Goal: Task Accomplishment & Management: Use online tool/utility

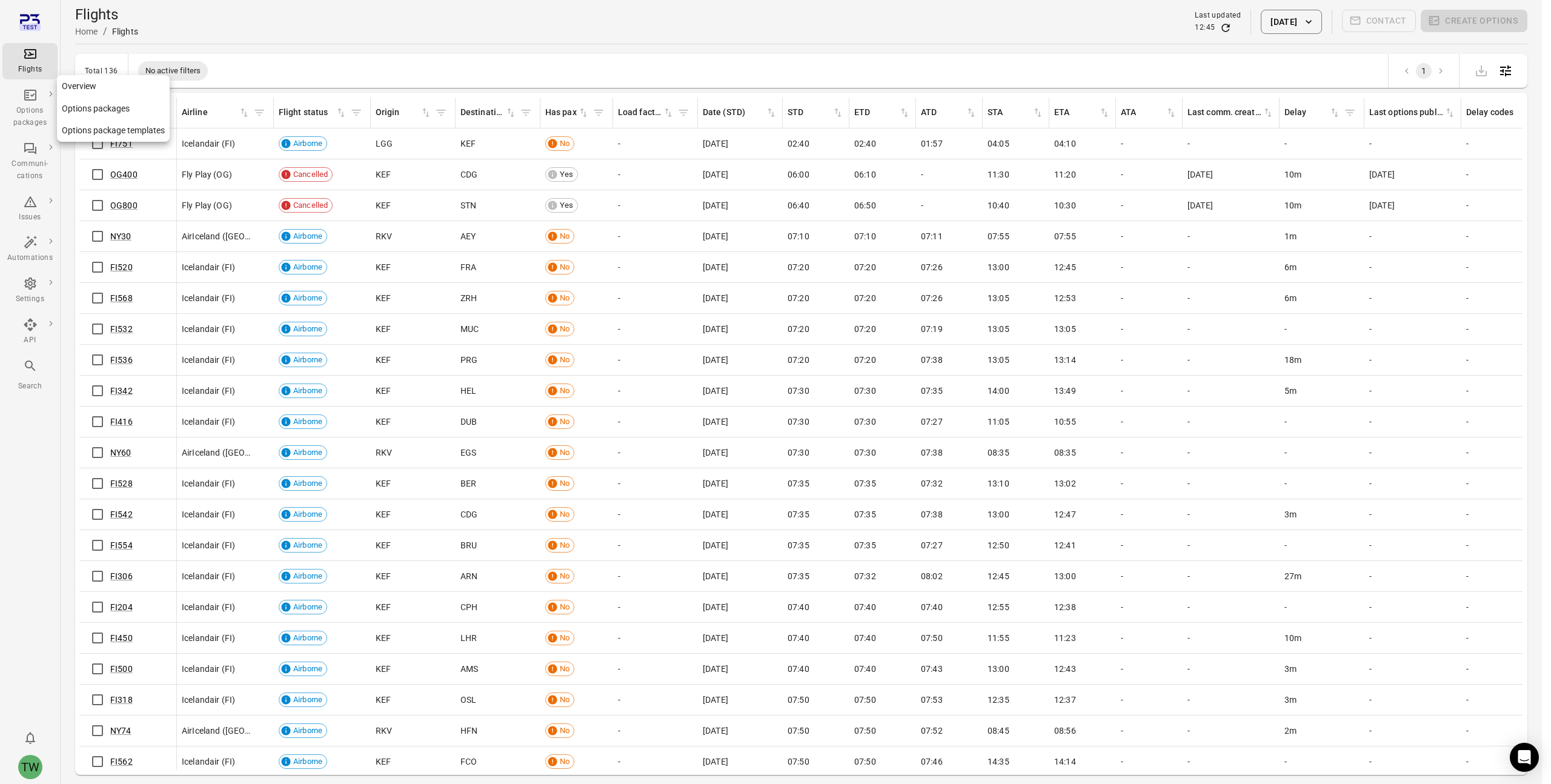
click at [18, 112] on div "Options packages" at bounding box center [29, 117] width 45 height 24
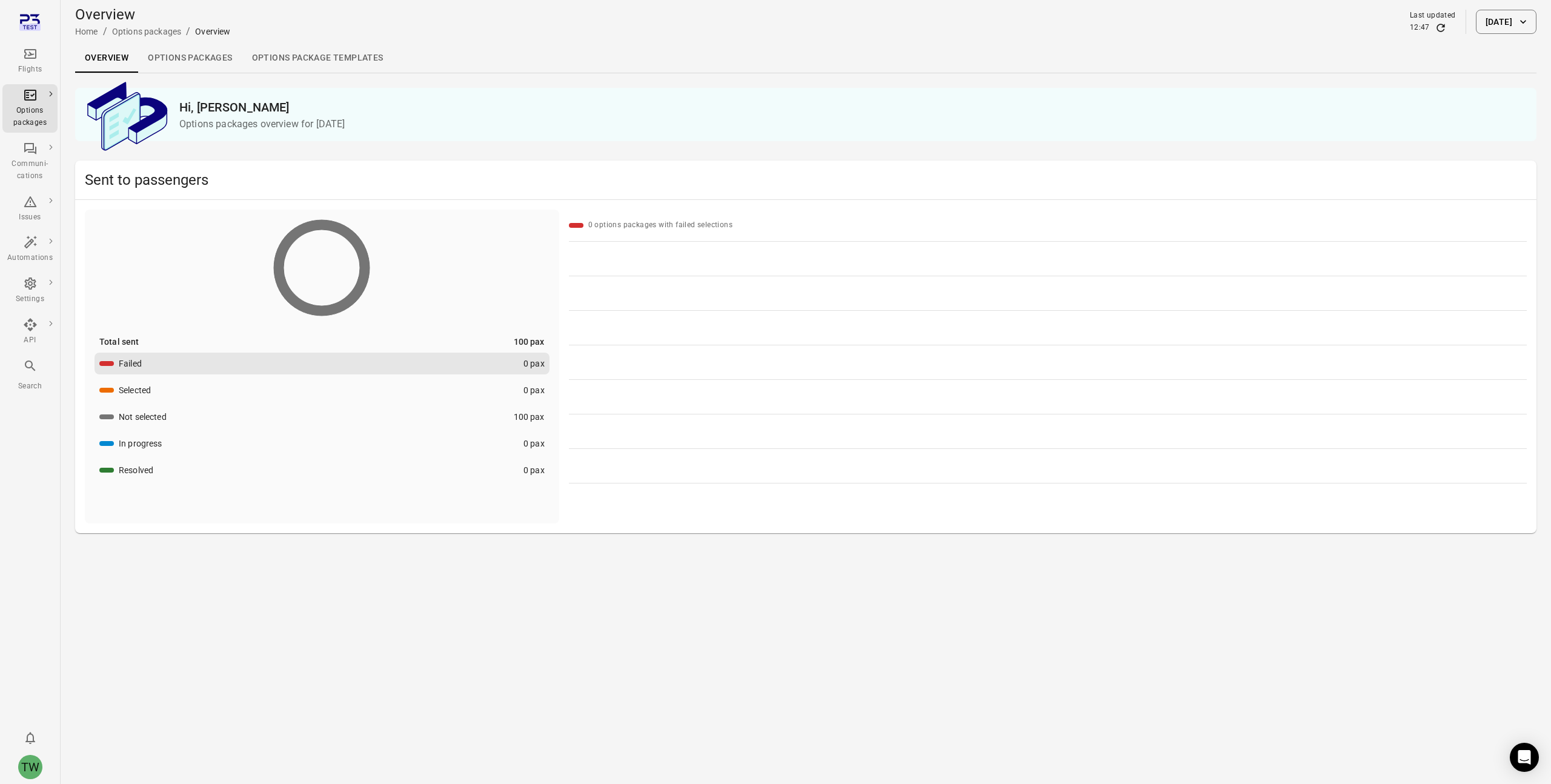
click at [197, 61] on link "Options packages" at bounding box center [190, 58] width 103 height 29
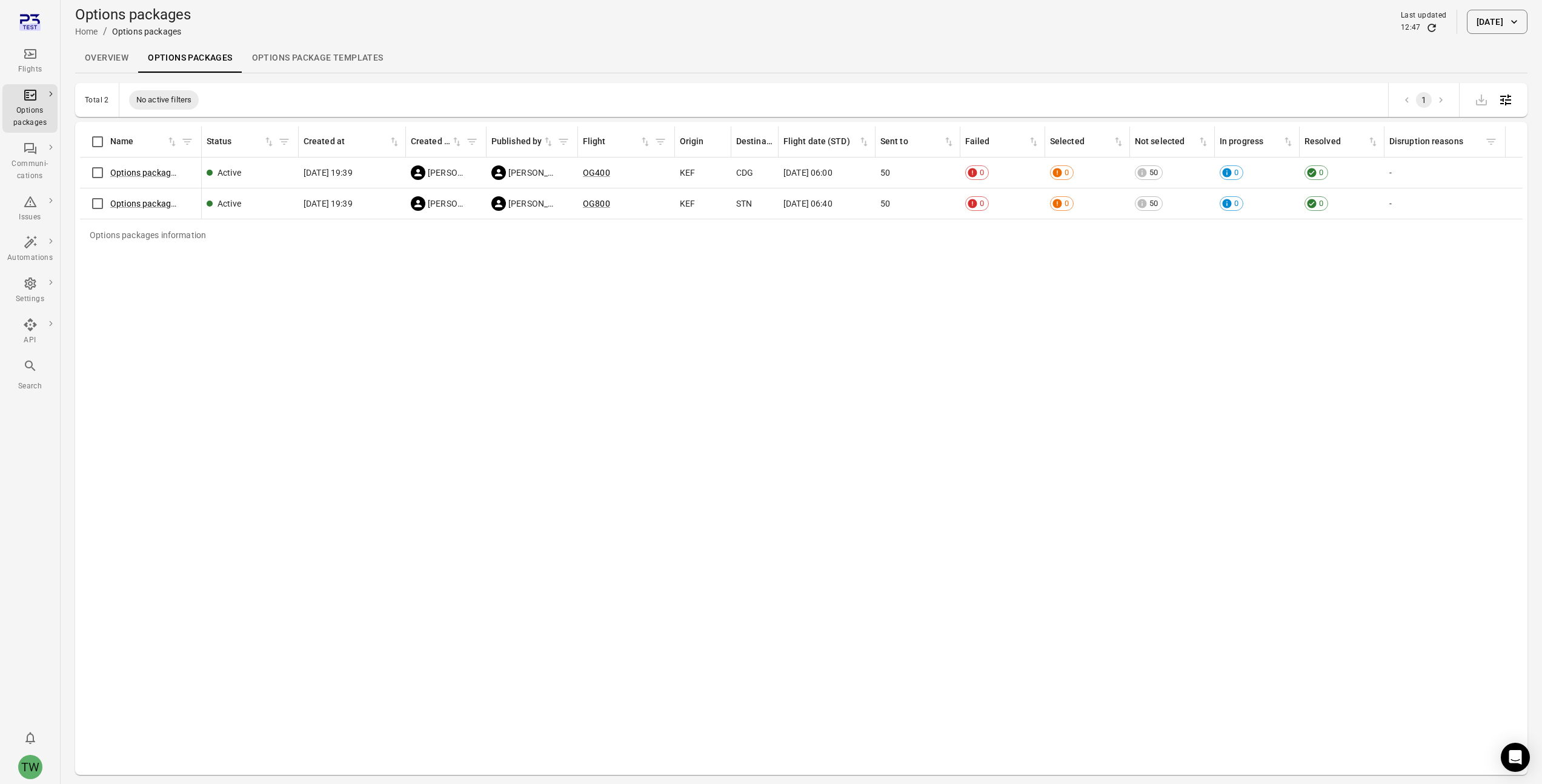
click at [98, 61] on link "Overview" at bounding box center [107, 58] width 63 height 29
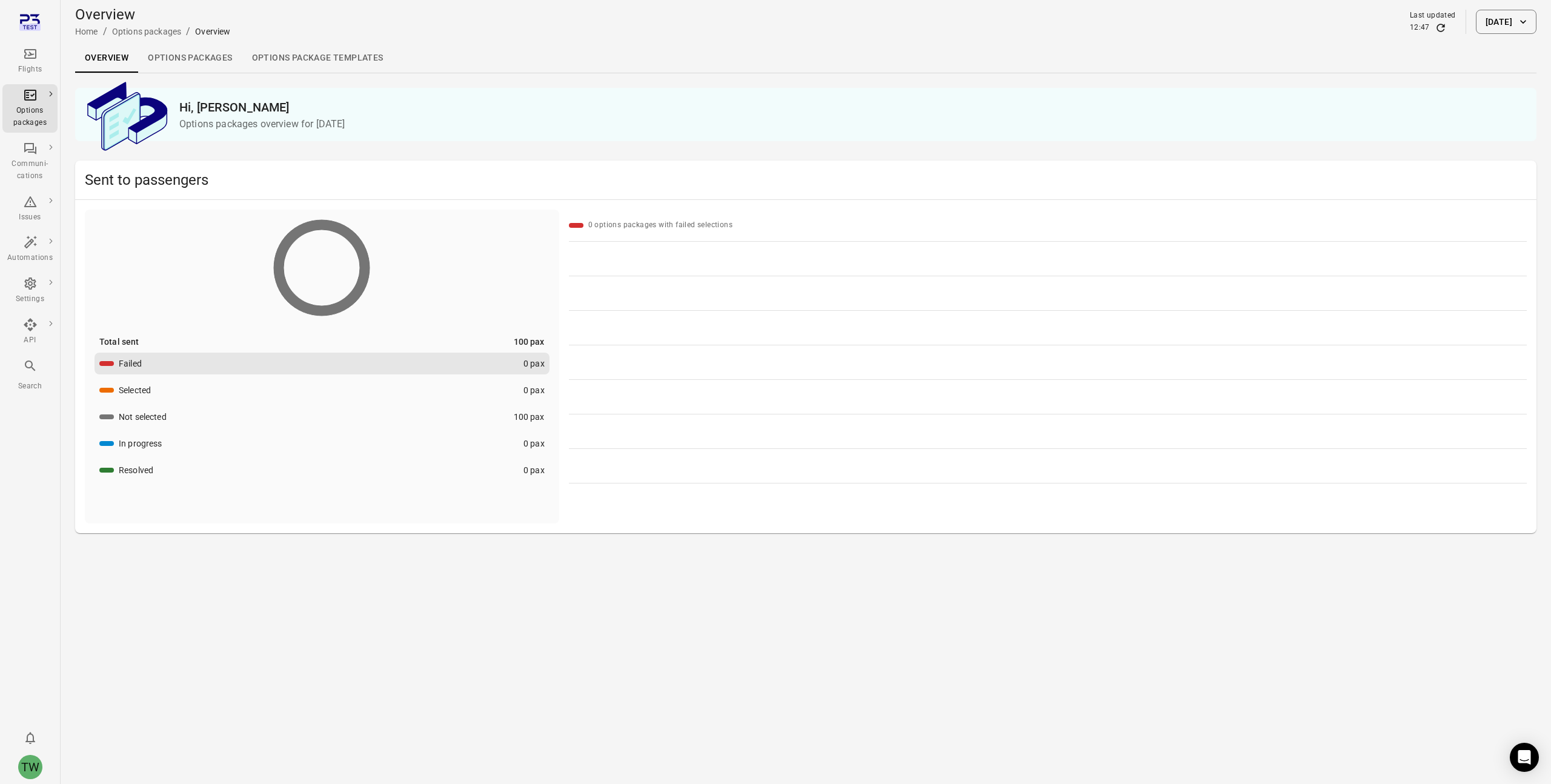
click at [32, 68] on div "Flights" at bounding box center [29, 69] width 45 height 12
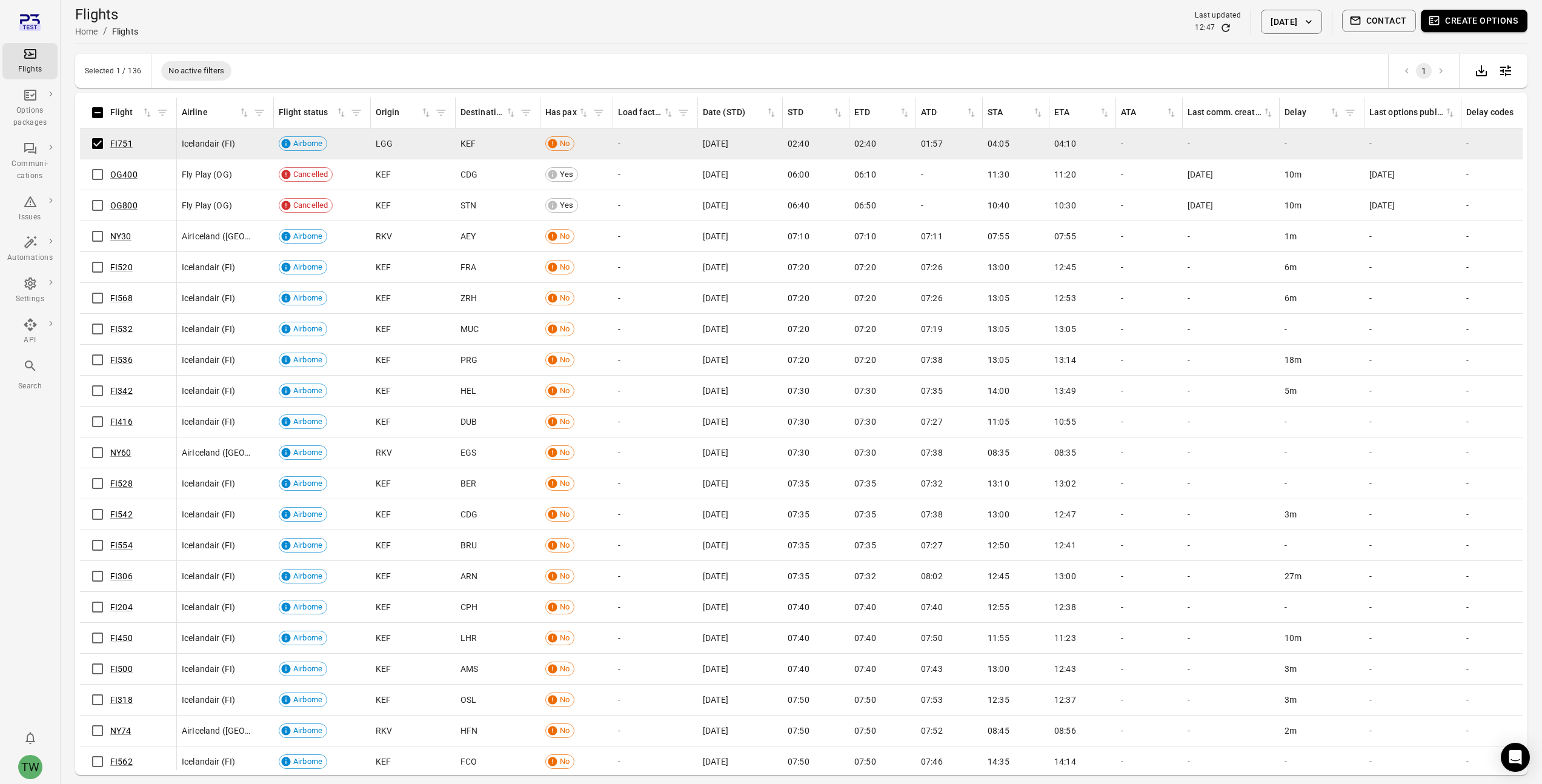
click at [1442, 29] on button "Create options" at bounding box center [1475, 21] width 107 height 22
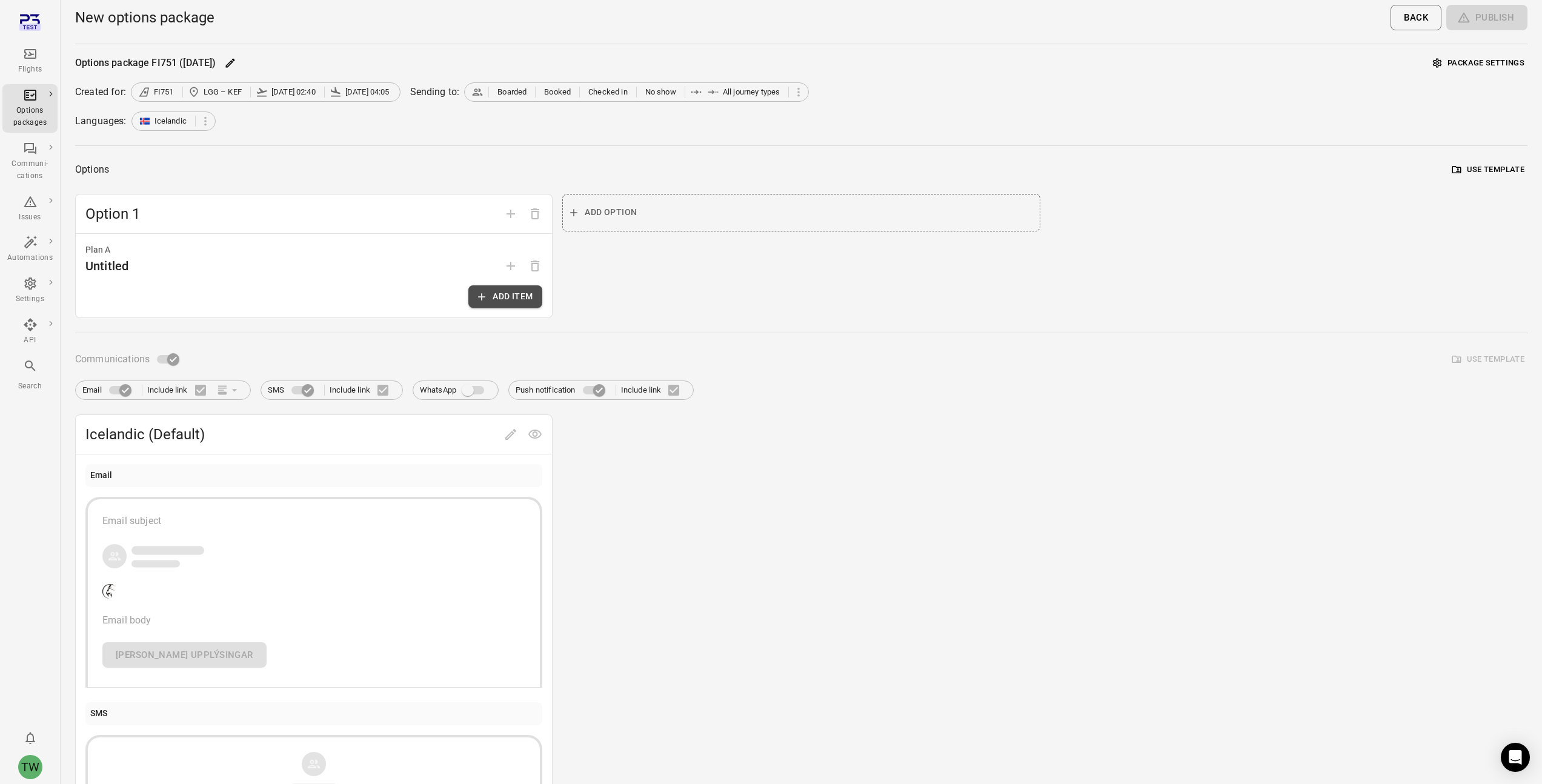
click at [496, 303] on button "Add item" at bounding box center [505, 297] width 74 height 22
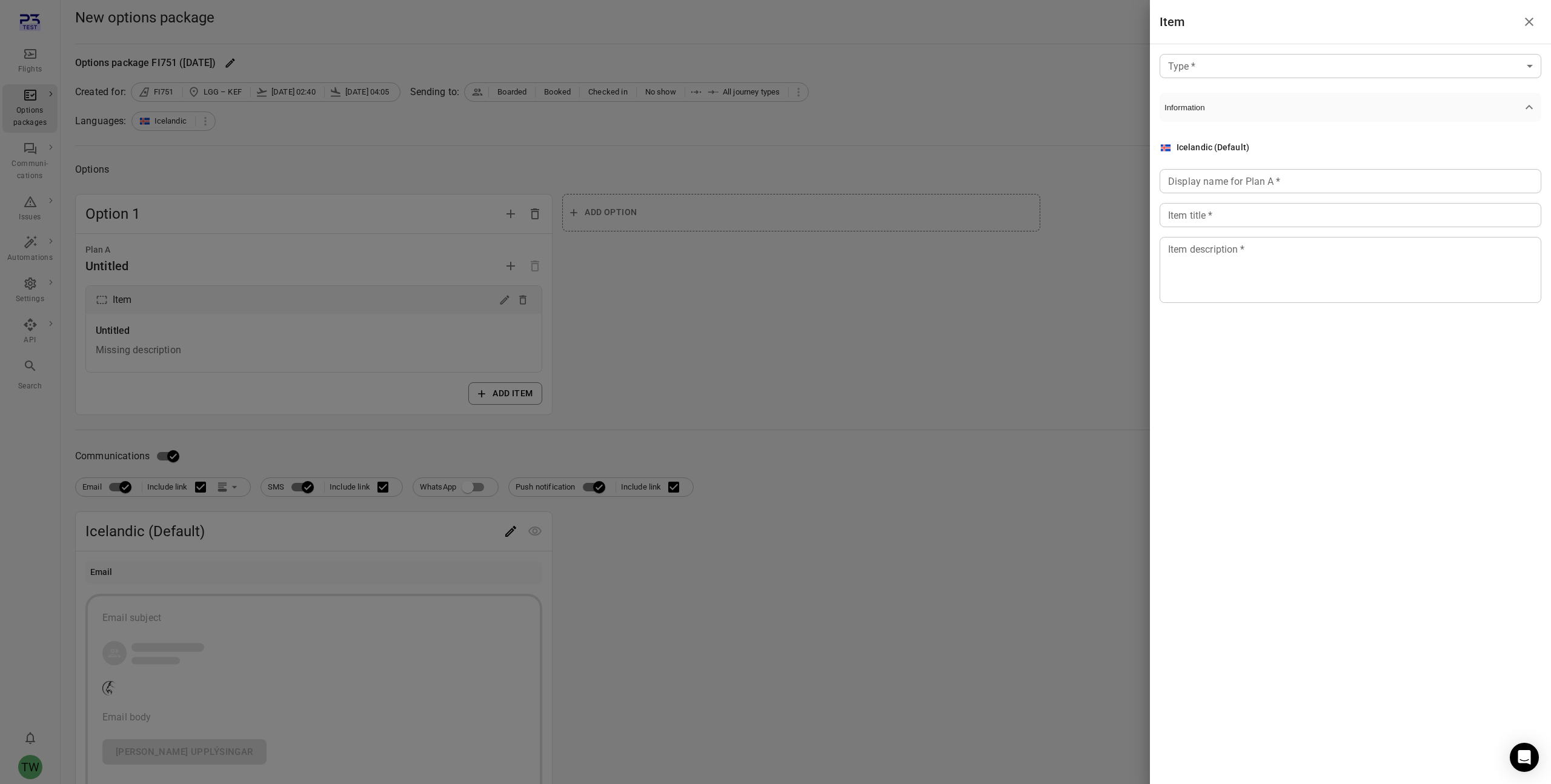
click at [1249, 68] on body "Flights Options packages Communi-cations Issues Automations Settings API Search…" at bounding box center [775, 626] width 1551 height 1253
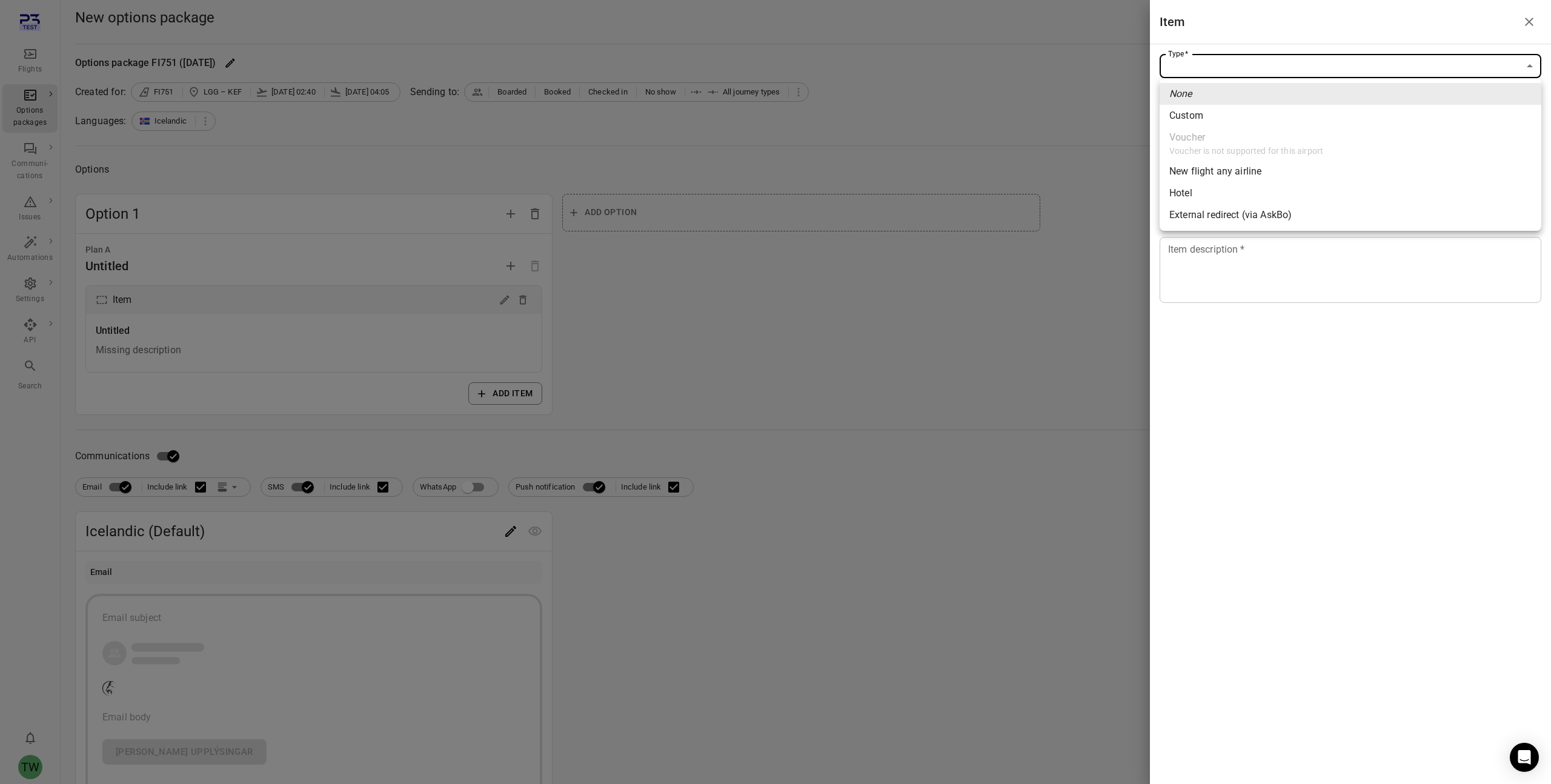
click at [1247, 170] on div "New flight any airline" at bounding box center [1216, 171] width 92 height 15
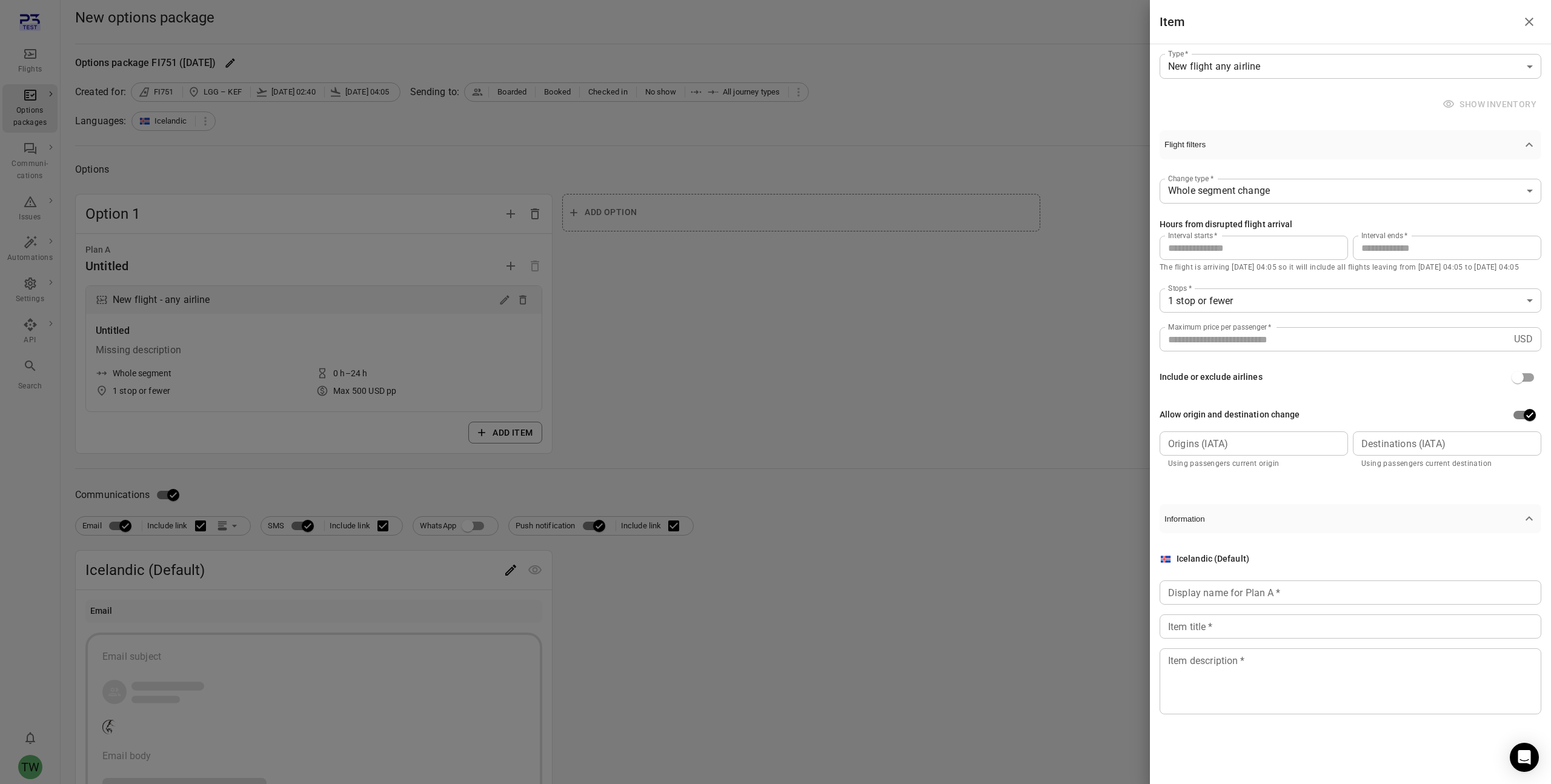
click at [1297, 74] on body "**********" at bounding box center [775, 646] width 1551 height 1292
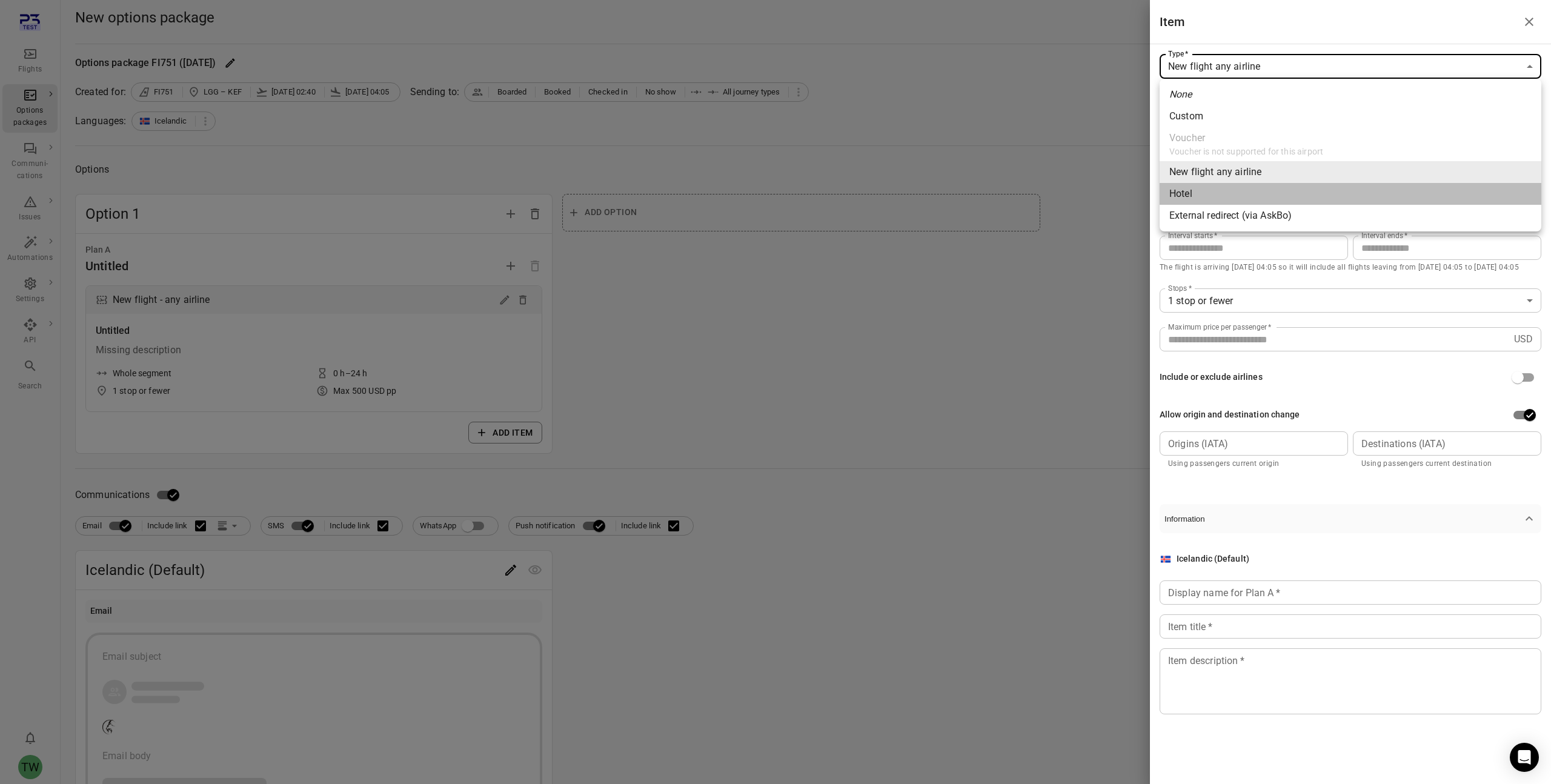
click at [1267, 192] on li "Hotel" at bounding box center [1350, 194] width 382 height 22
type input "*****"
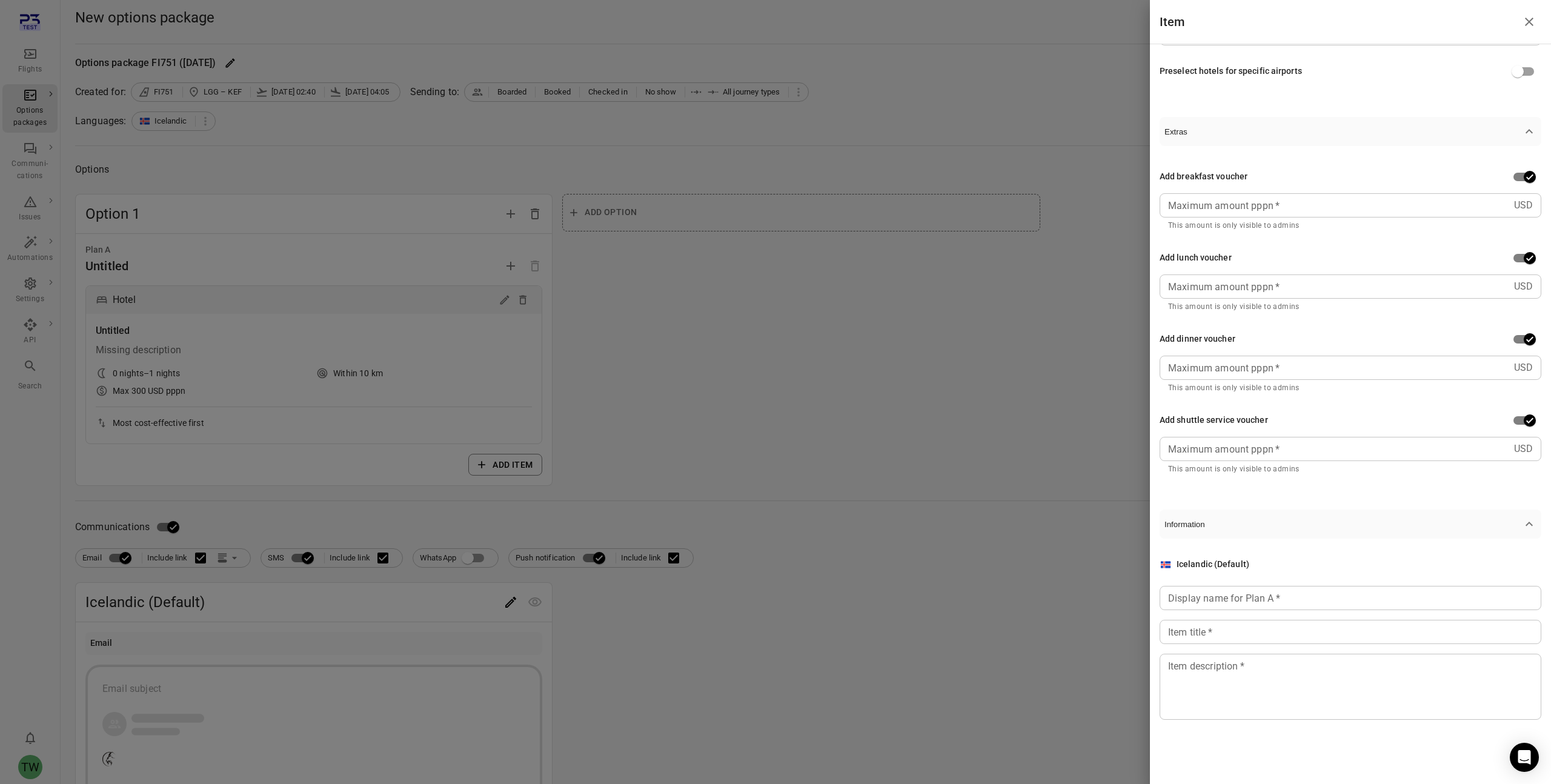
scroll to position [363, 0]
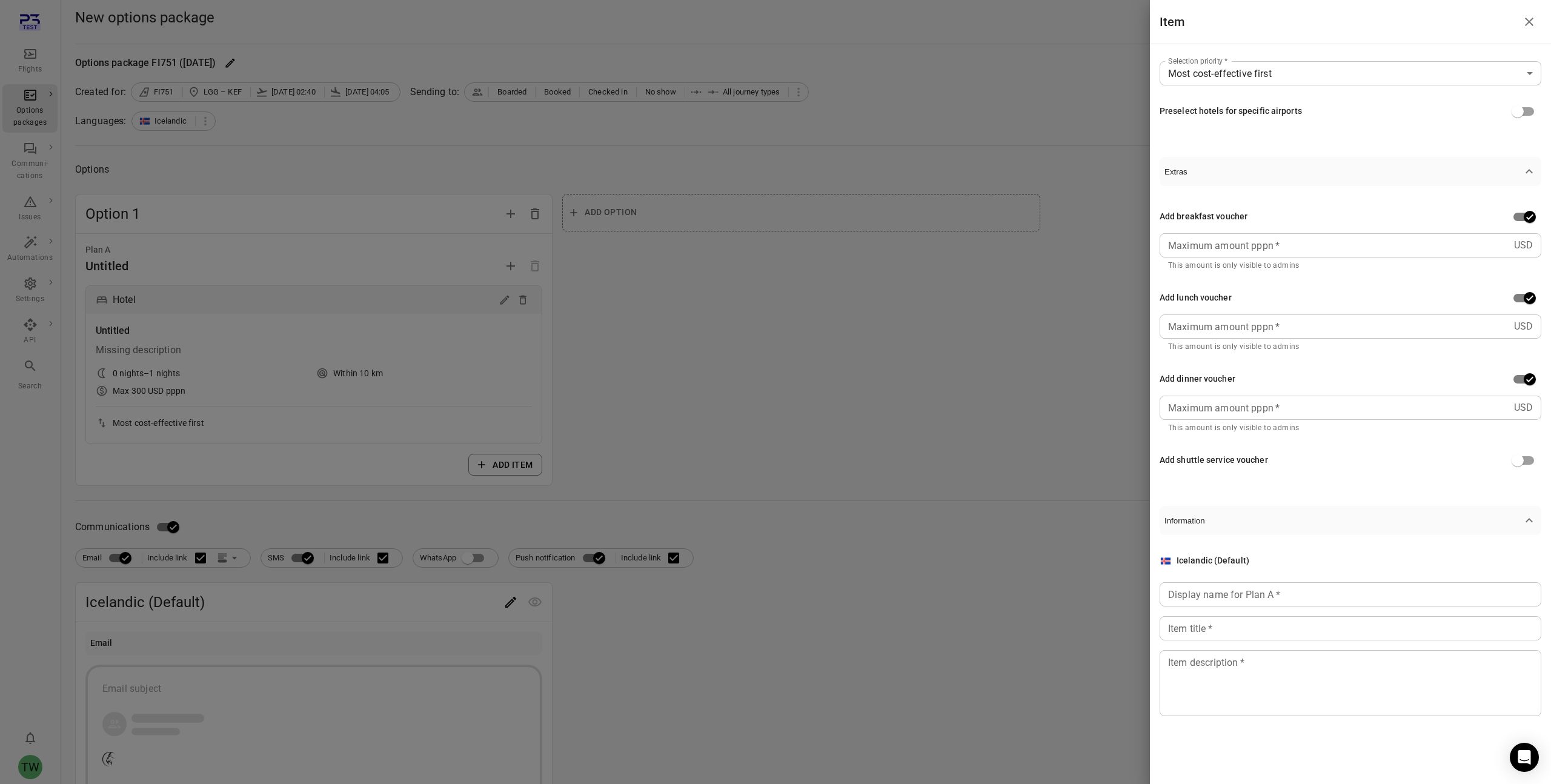
click at [1515, 416] on div "USD Maximum amount pppn   *" at bounding box center [1350, 407] width 382 height 24
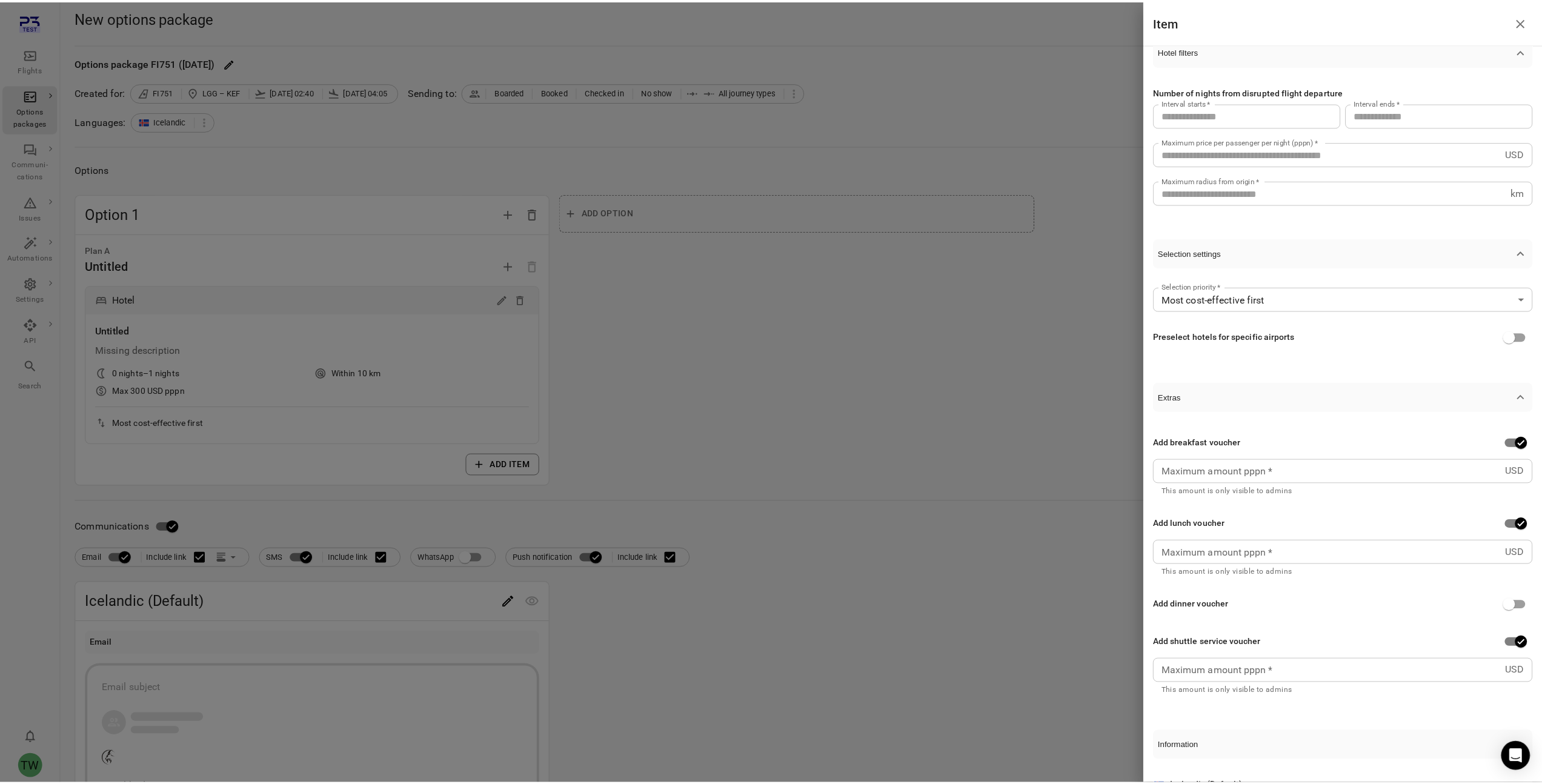
scroll to position [0, 0]
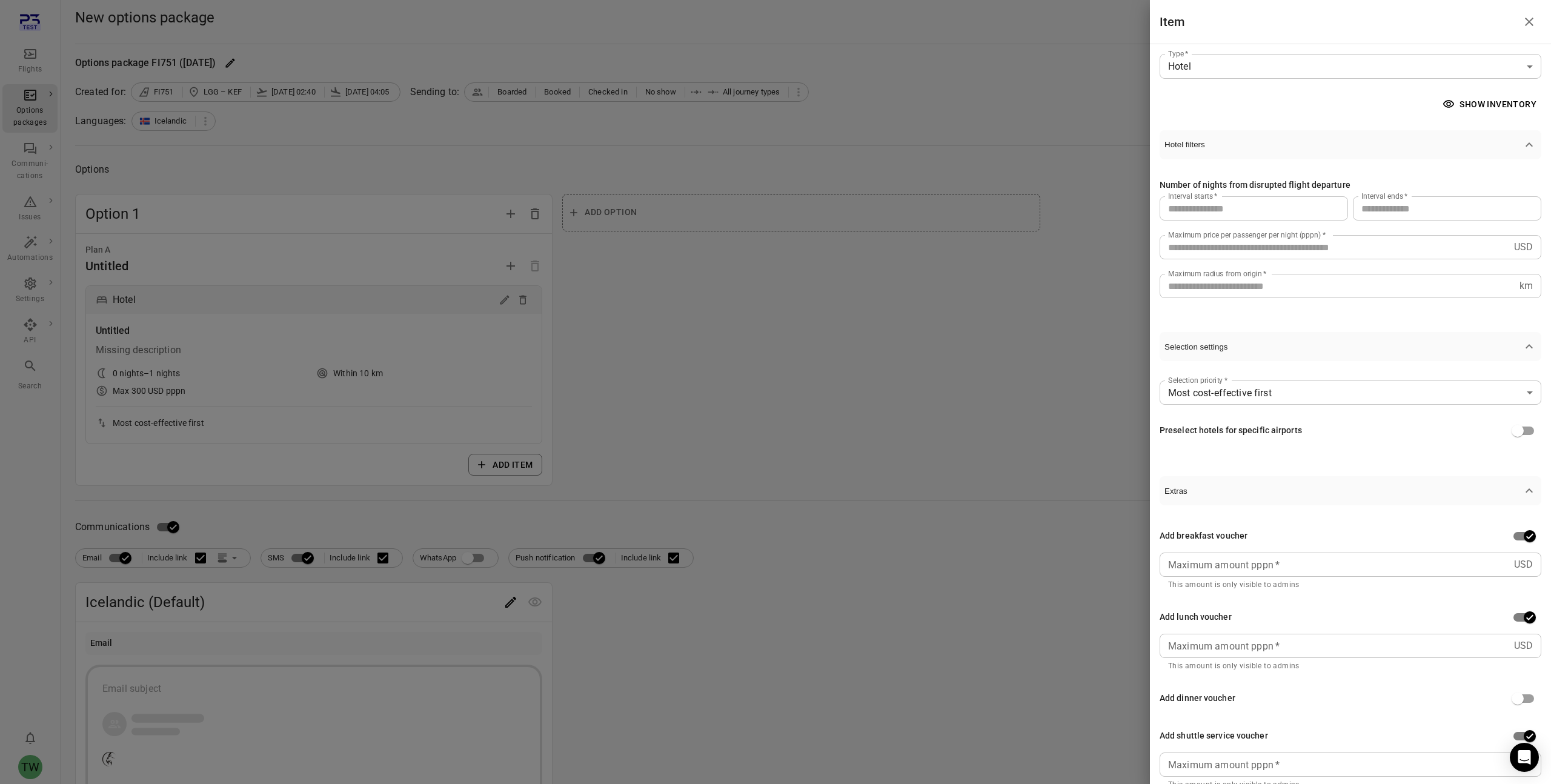
click at [713, 355] on div at bounding box center [775, 392] width 1551 height 784
